Goal: Navigation & Orientation: Find specific page/section

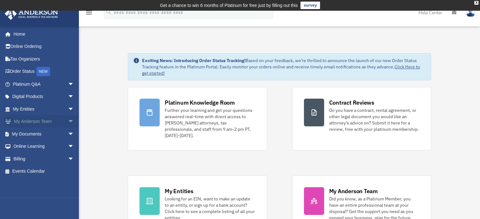
click at [55, 120] on link "My [PERSON_NAME] Team arrow_drop_down" at bounding box center [43, 121] width 79 height 13
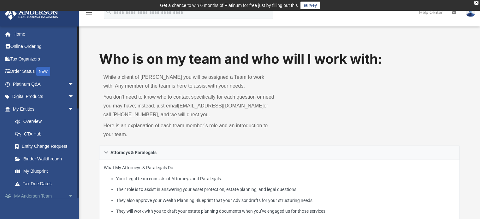
click at [61, 195] on link "My [PERSON_NAME] Team arrow_drop_down" at bounding box center [43, 196] width 79 height 13
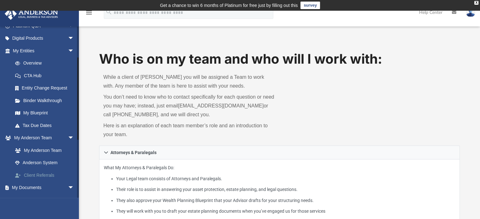
scroll to position [63, 0]
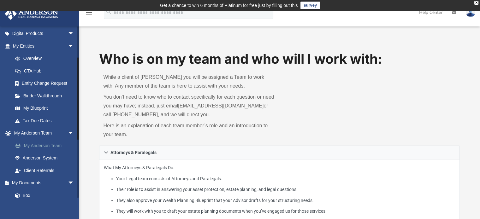
click at [54, 146] on link "My Anderson Team" at bounding box center [46, 145] width 75 height 13
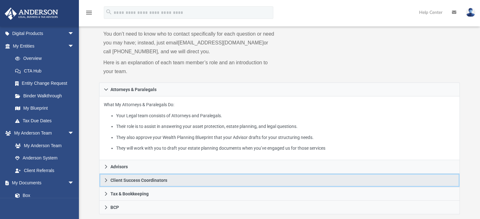
click at [111, 181] on span "Client Success Coordinators" at bounding box center [138, 180] width 57 height 4
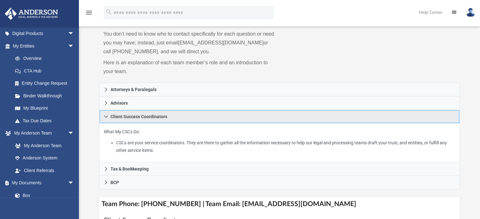
click at [106, 116] on icon at bounding box center [106, 116] width 4 height 4
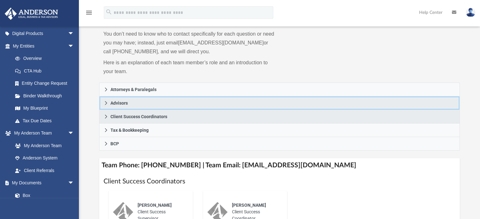
click at [106, 103] on icon at bounding box center [106, 103] width 4 height 4
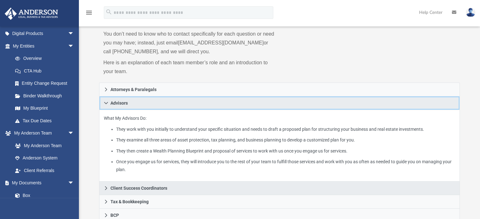
click at [109, 101] on link "Advisors" at bounding box center [279, 103] width 361 height 14
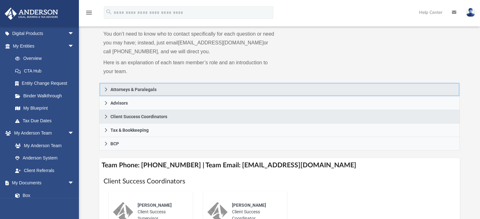
click at [107, 89] on icon at bounding box center [106, 89] width 4 height 4
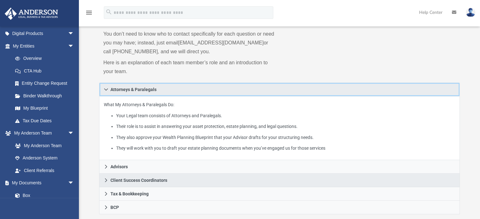
click at [106, 90] on icon at bounding box center [106, 89] width 4 height 2
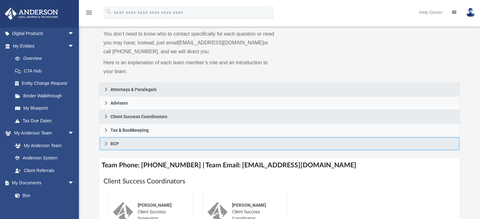
click at [106, 143] on icon at bounding box center [106, 144] width 4 height 4
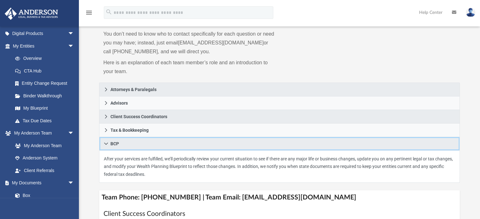
click at [106, 143] on icon at bounding box center [106, 144] width 4 height 4
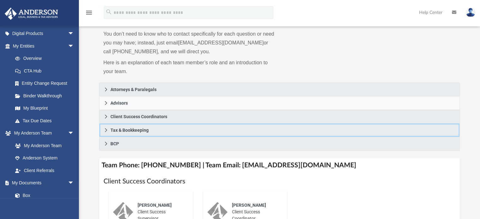
click at [107, 130] on icon at bounding box center [106, 130] width 4 height 4
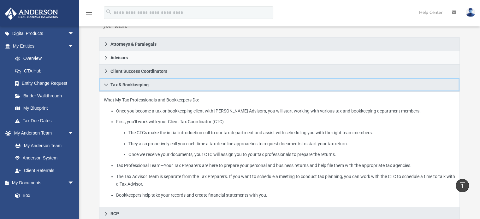
scroll to position [95, 0]
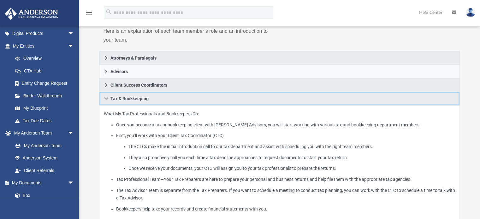
click at [105, 99] on icon at bounding box center [106, 98] width 4 height 4
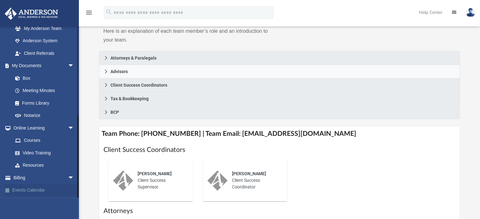
click at [23, 190] on link "Events Calendar" at bounding box center [43, 190] width 79 height 13
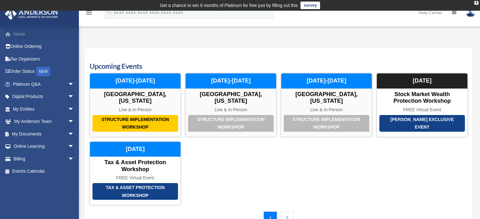
click at [21, 35] on link "Home" at bounding box center [43, 34] width 79 height 13
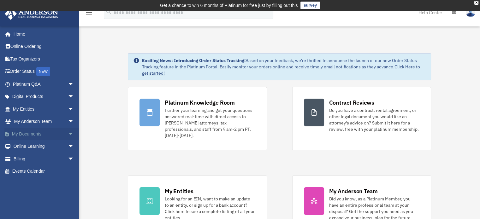
click at [68, 134] on span "arrow_drop_down" at bounding box center [74, 134] width 13 height 13
click at [68, 134] on span "arrow_drop_up" at bounding box center [74, 134] width 13 height 13
click at [68, 83] on span "arrow_drop_down" at bounding box center [74, 84] width 13 height 13
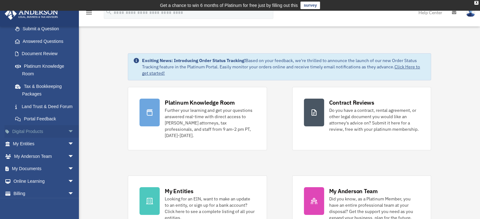
scroll to position [95, 0]
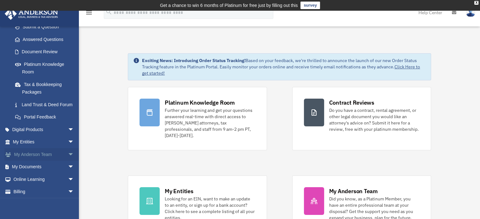
click at [68, 161] on span "arrow_drop_down" at bounding box center [74, 154] width 13 height 13
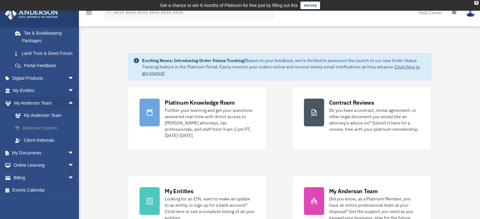
click at [53, 127] on link "Anderson System" at bounding box center [46, 128] width 75 height 13
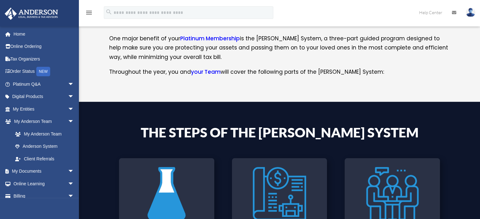
scroll to position [291, 0]
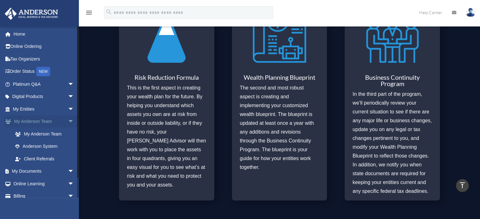
click at [52, 122] on link "My Anderson Team arrow_drop_down" at bounding box center [43, 121] width 79 height 13
click at [52, 133] on link "My Anderson Team" at bounding box center [46, 134] width 75 height 13
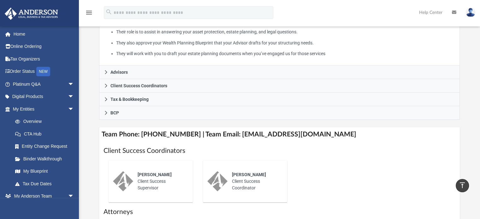
scroll to position [284, 0]
